Goal: Information Seeking & Learning: Learn about a topic

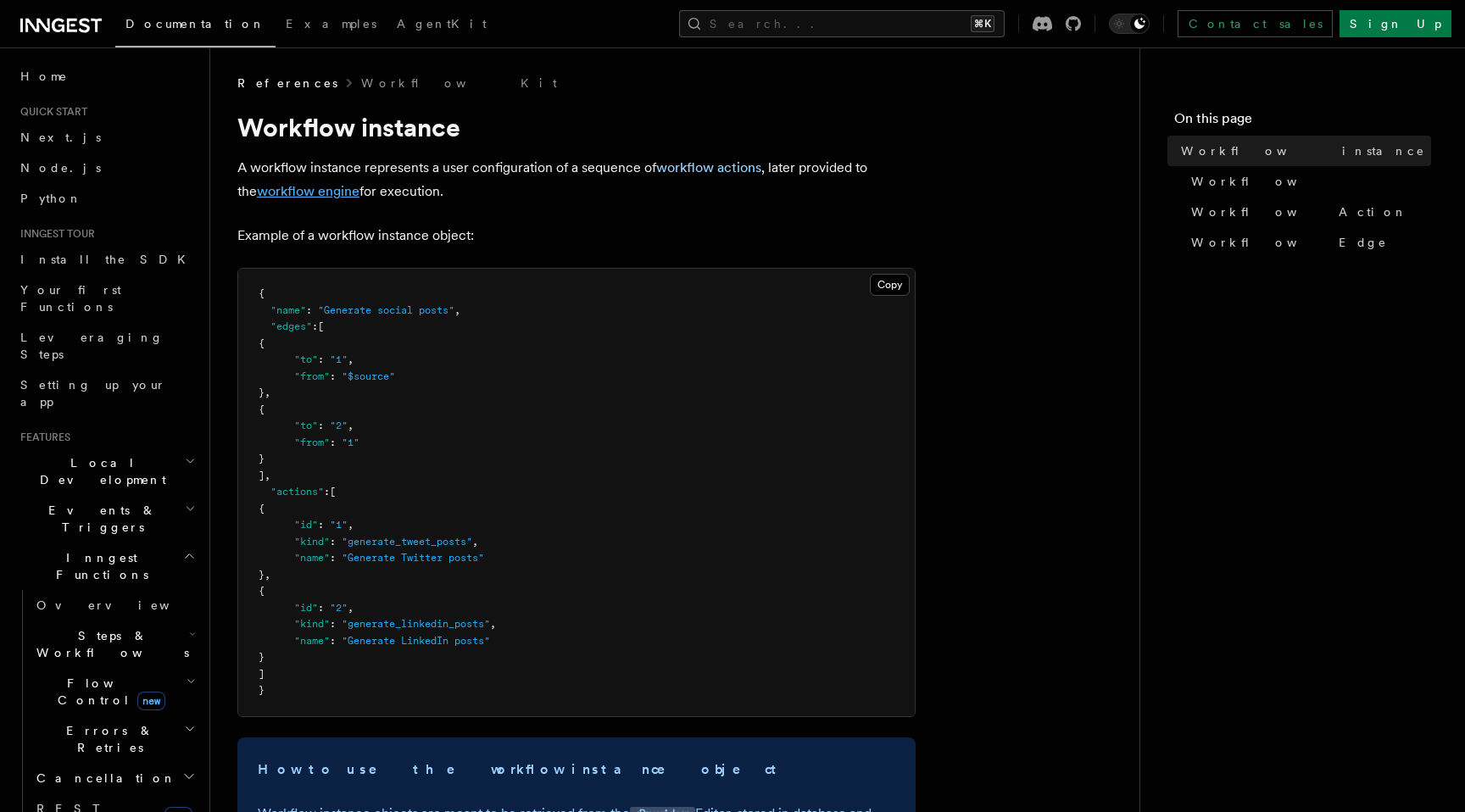
click at [321, 193] on link "workflow engine" at bounding box center [309, 191] width 103 height 16
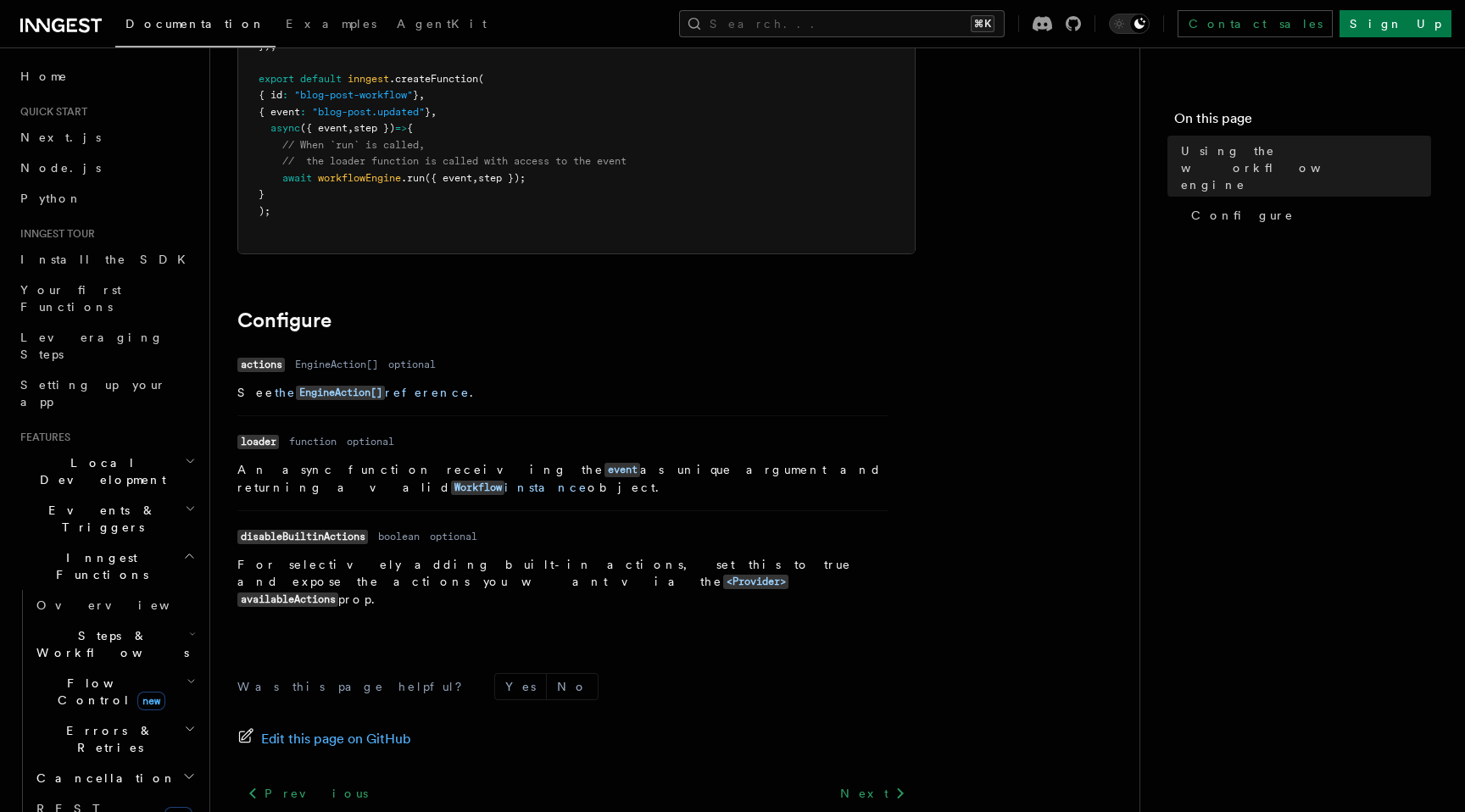
scroll to position [507, 0]
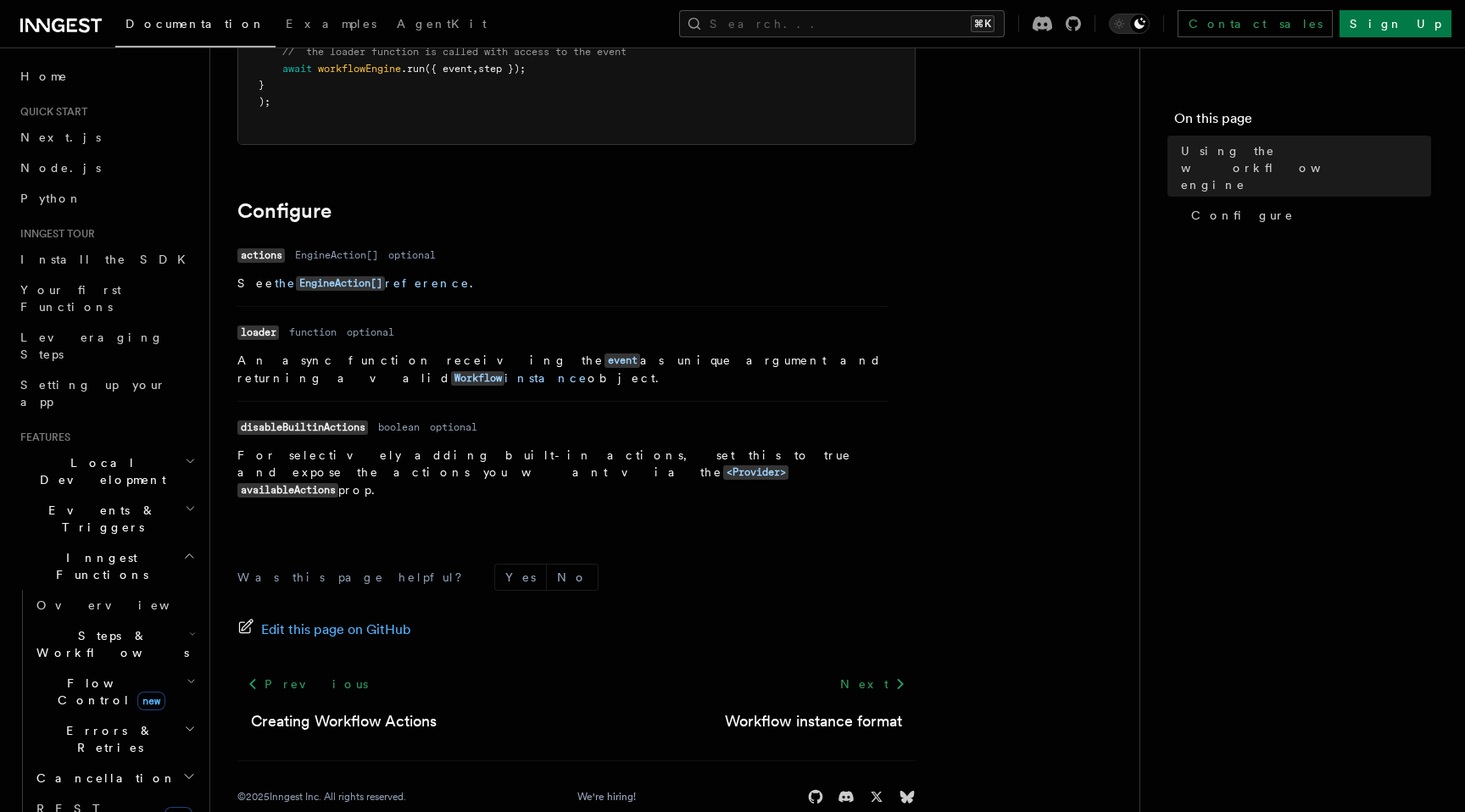
click at [51, 27] on icon at bounding box center [61, 26] width 81 height 21
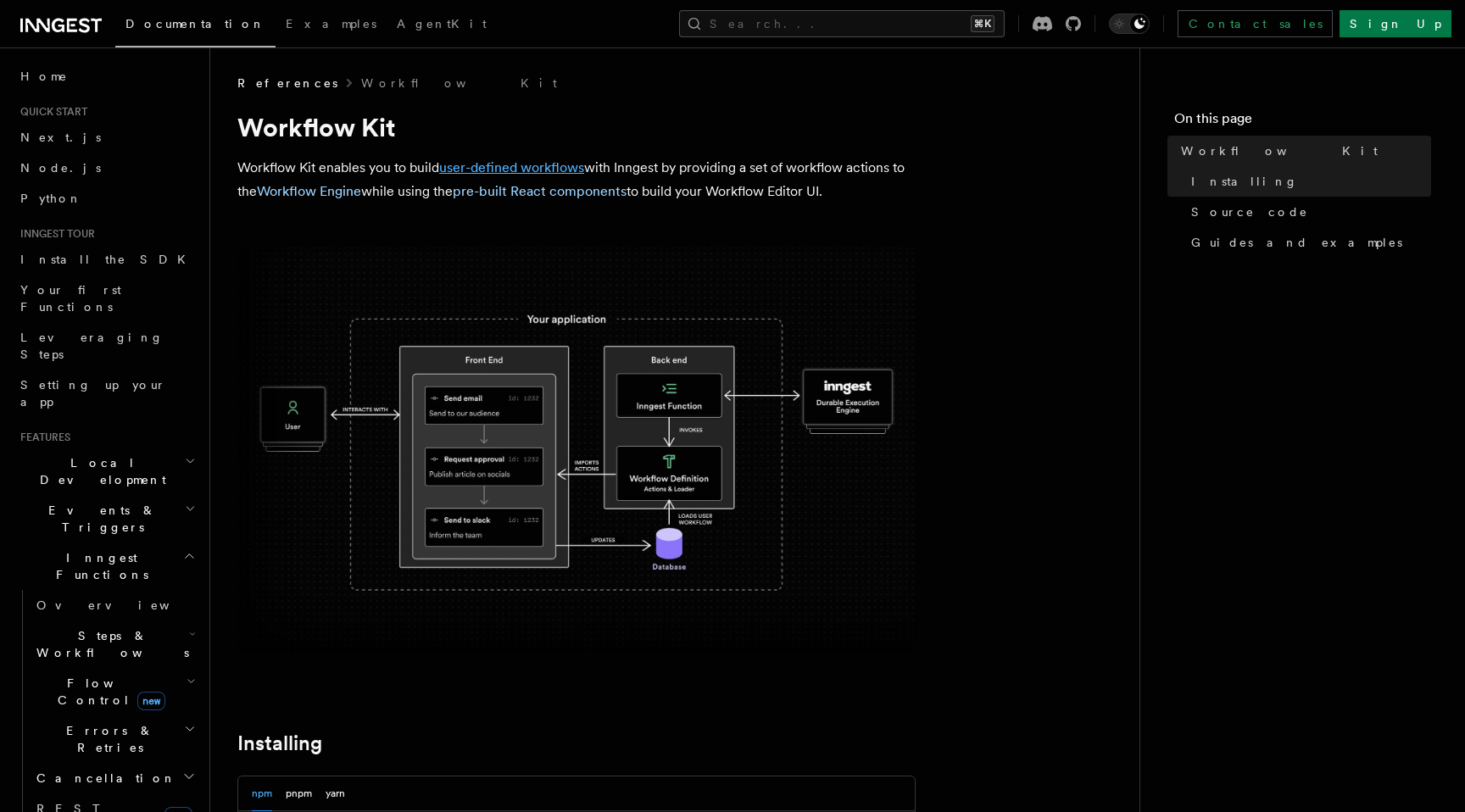
click at [485, 172] on link "user-defined workflows" at bounding box center [511, 167] width 145 height 16
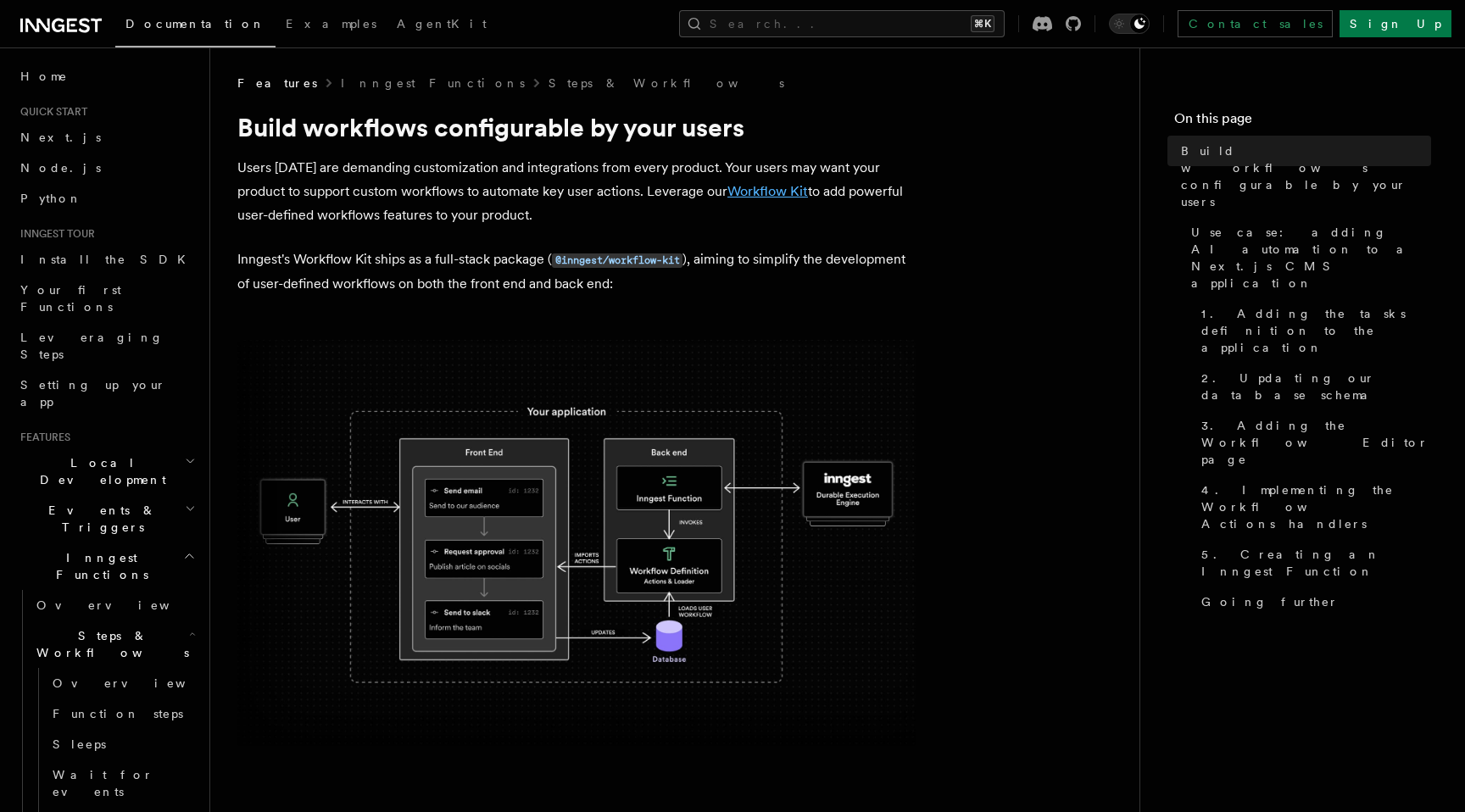
click at [760, 189] on link "Workflow Kit" at bounding box center [768, 191] width 81 height 16
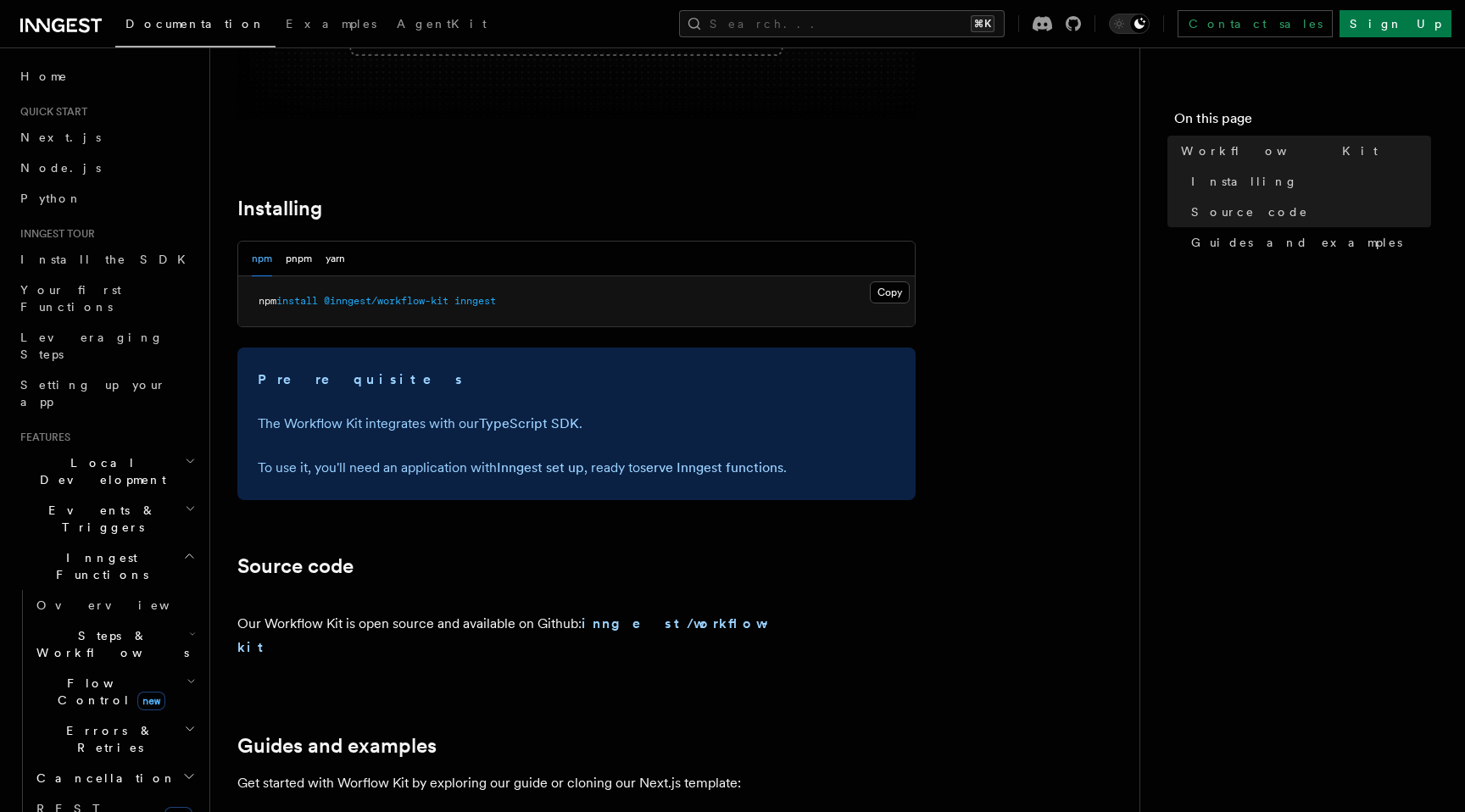
scroll to position [577, 0]
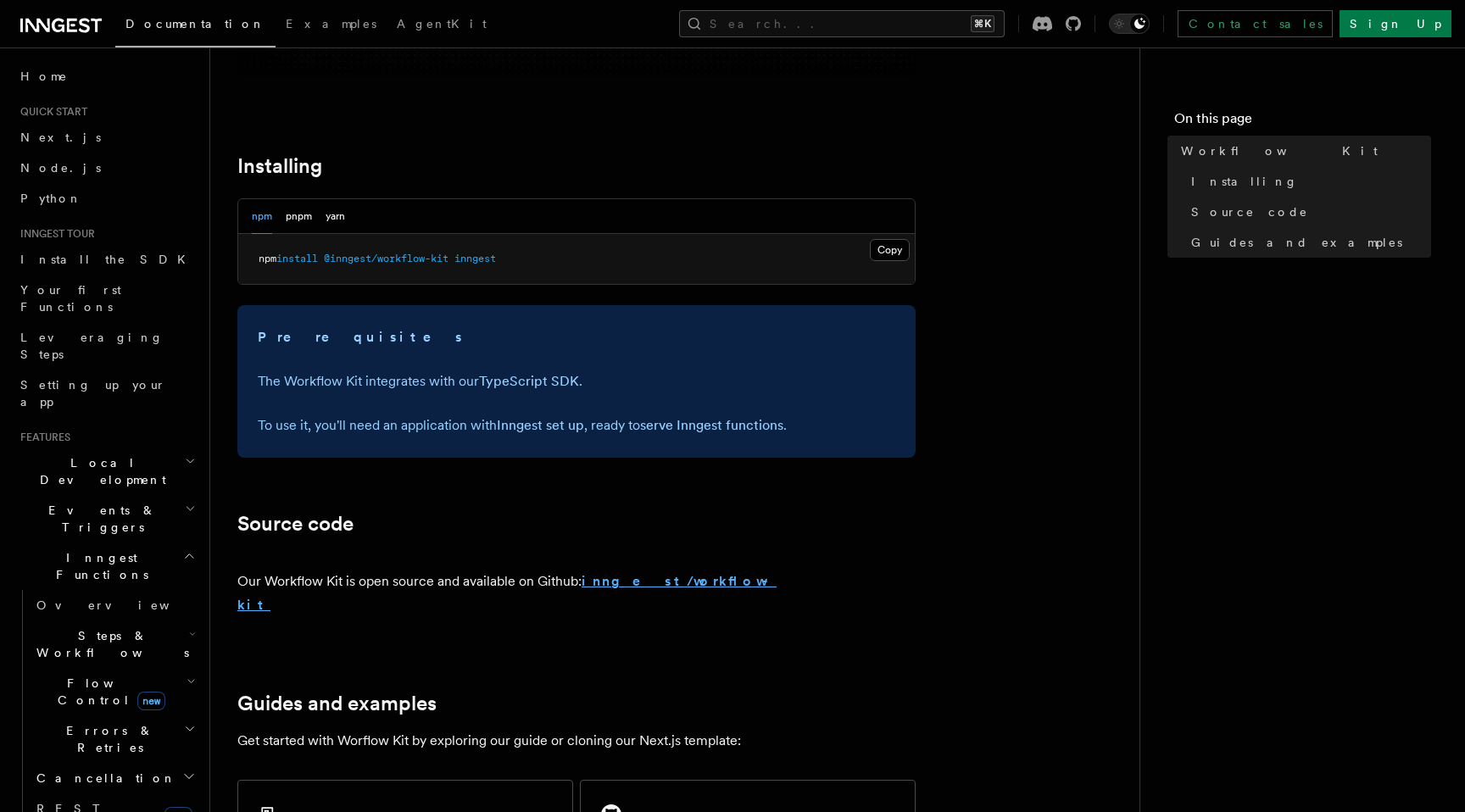
click at [698, 584] on strong "inngest/workflow-kit" at bounding box center [507, 592] width 540 height 39
